Goal: Transaction & Acquisition: Subscribe to service/newsletter

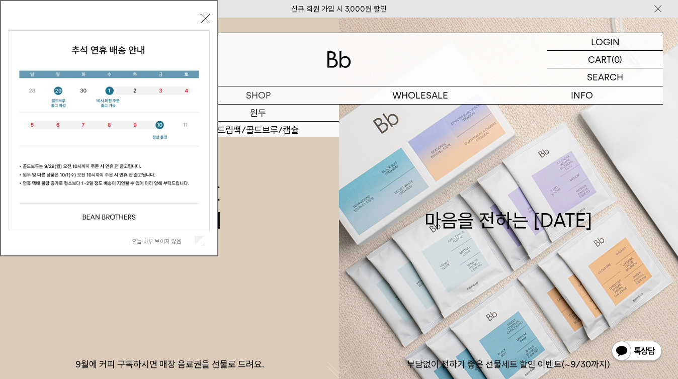
click at [202, 21] on button "닫기" at bounding box center [205, 18] width 9 height 9
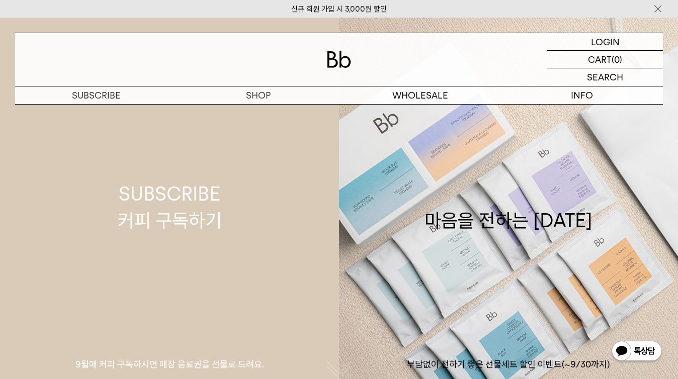
click at [259, 187] on link "SUBSCRIBE 커피 구독하기 9월에 커피 구독하시면 매장 음료권을 선물로 드려요." at bounding box center [169, 207] width 339 height 379
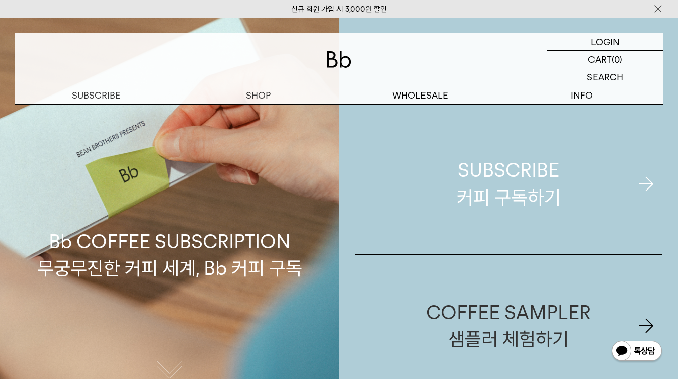
click at [448, 188] on link "SUBSCRIBE 커피 구독하기" at bounding box center [508, 183] width 307 height 141
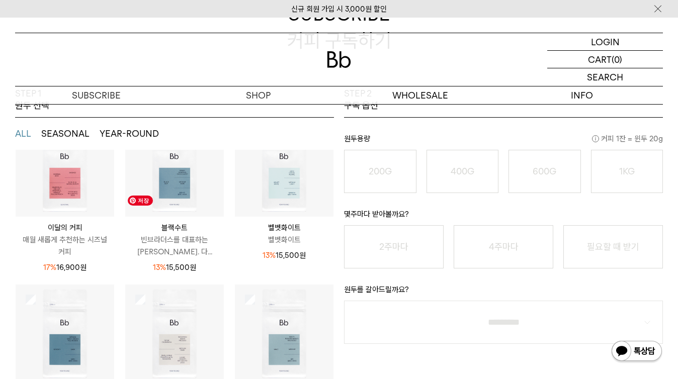
scroll to position [83, 0]
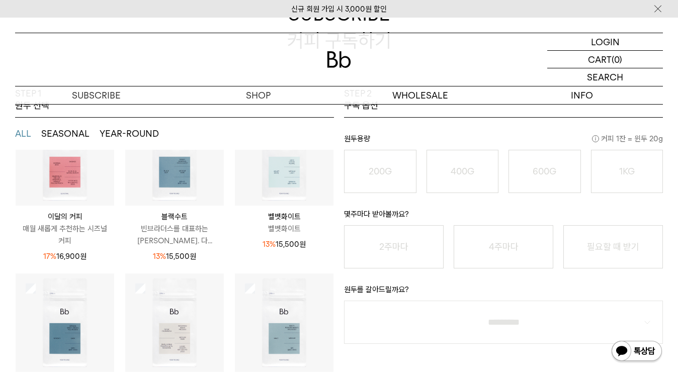
click at [55, 231] on p "매월 새롭게 추천하는 시즈널 커피" at bounding box center [65, 235] width 99 height 24
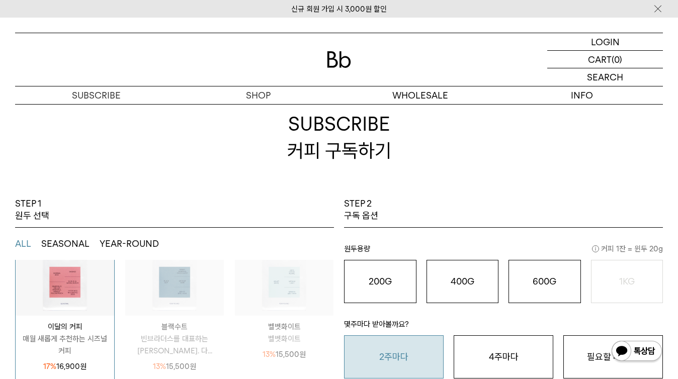
scroll to position [226, 0]
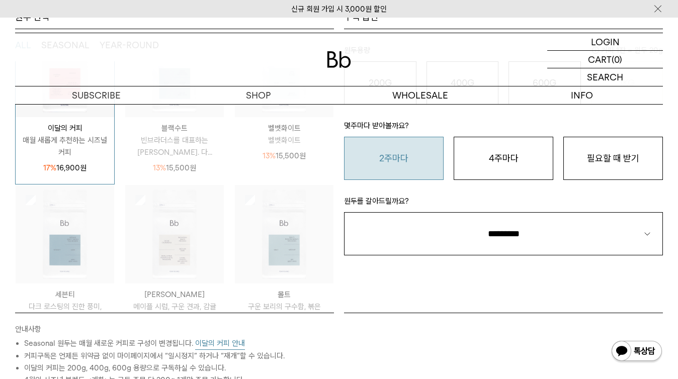
click at [420, 243] on select "**********" at bounding box center [503, 233] width 319 height 43
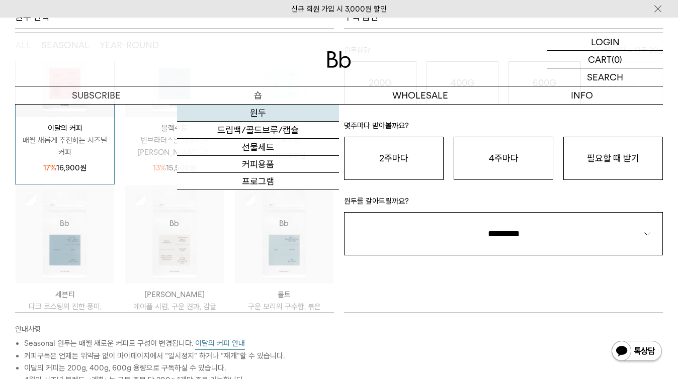
click at [258, 116] on link "원두" at bounding box center [258, 113] width 162 height 17
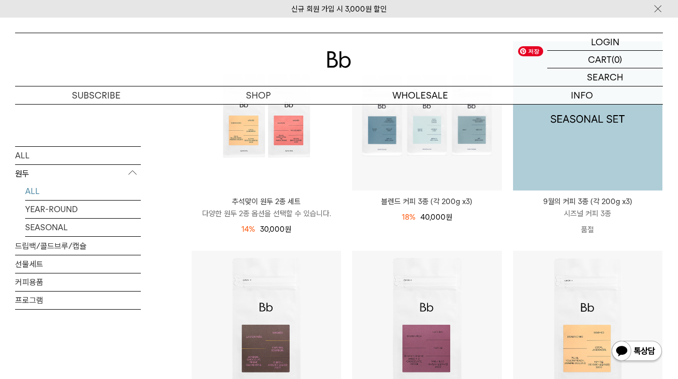
scroll to position [161, 0]
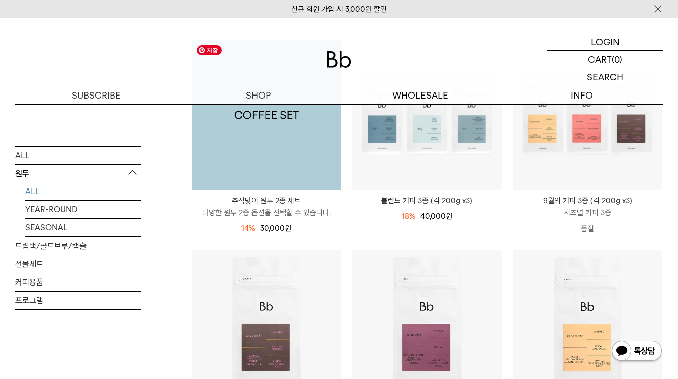
click at [309, 177] on img at bounding box center [266, 114] width 149 height 149
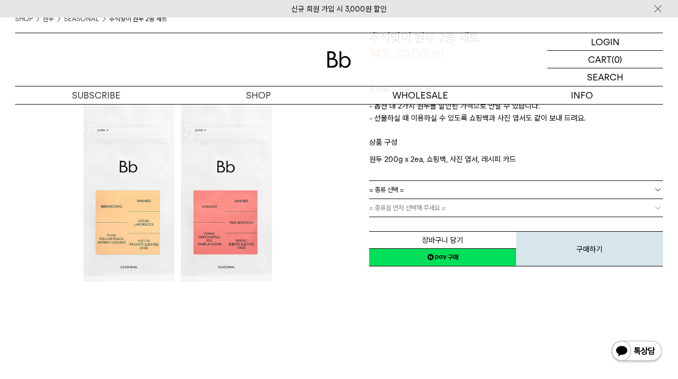
scroll to position [96, 0]
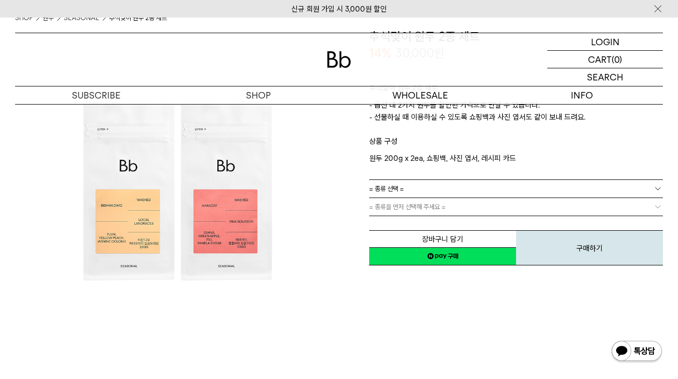
click at [415, 186] on link "= 종류 선택 =" at bounding box center [516, 189] width 294 height 18
